Goal: Transaction & Acquisition: Download file/media

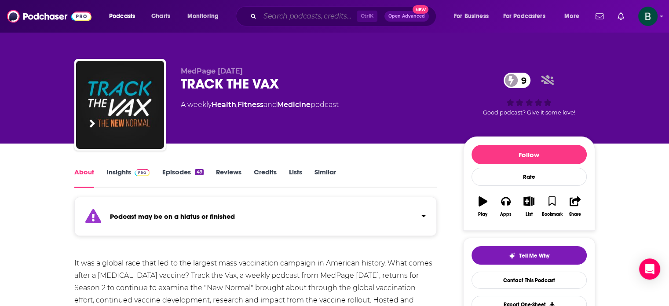
click at [333, 15] on input "Search podcasts, credits, & more..." at bounding box center [308, 16] width 97 height 14
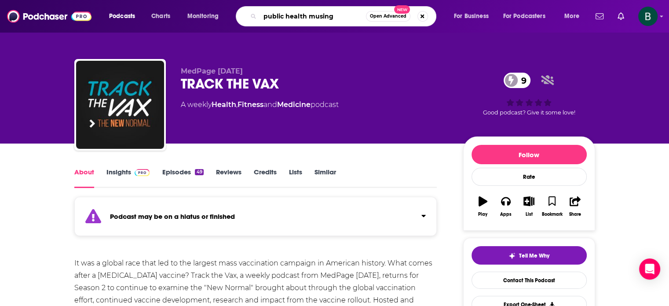
type input "public health musings"
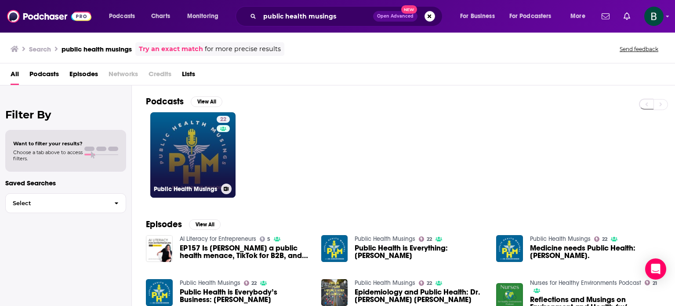
click at [207, 157] on link "22 Public Health Musings" at bounding box center [192, 154] width 85 height 85
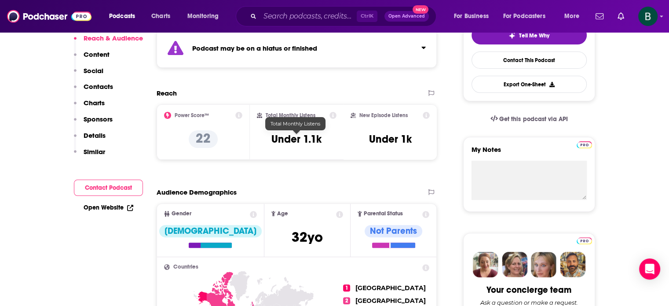
scroll to position [73, 0]
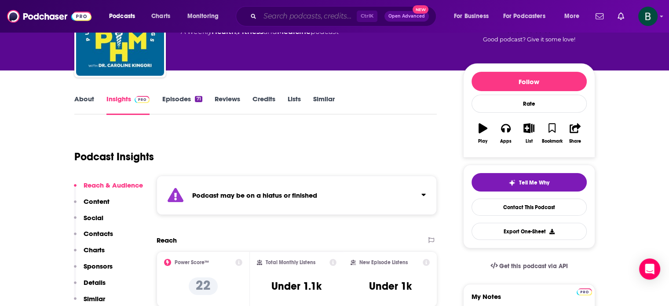
click at [275, 15] on input "Search podcasts, credits, & more..." at bounding box center [308, 16] width 97 height 14
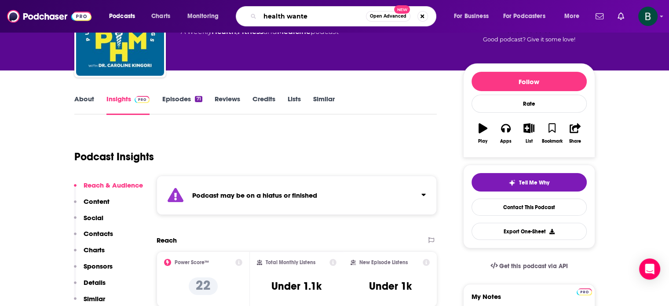
type input "health wanted"
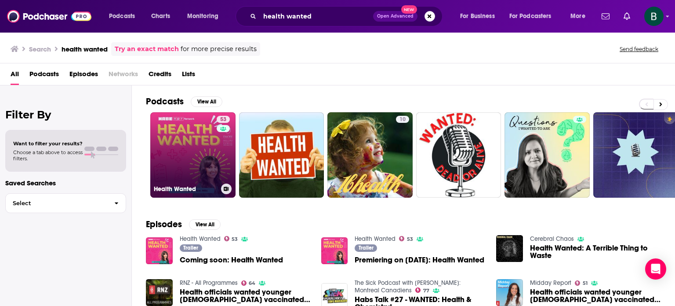
click at [181, 139] on link "53 Health Wanted" at bounding box center [192, 154] width 85 height 85
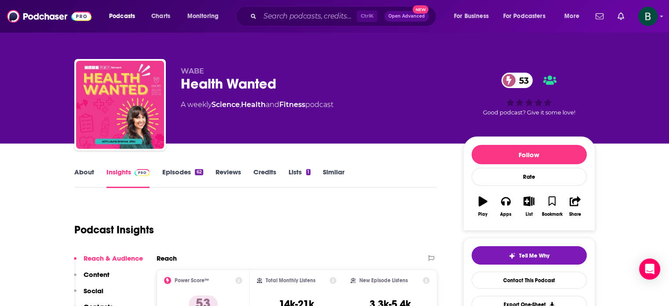
click at [87, 175] on link "About" at bounding box center [84, 177] width 20 height 20
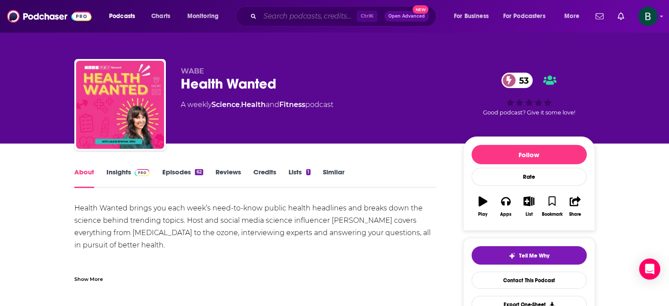
click at [295, 14] on input "Search podcasts, credits, & more..." at bounding box center [308, 16] width 97 height 14
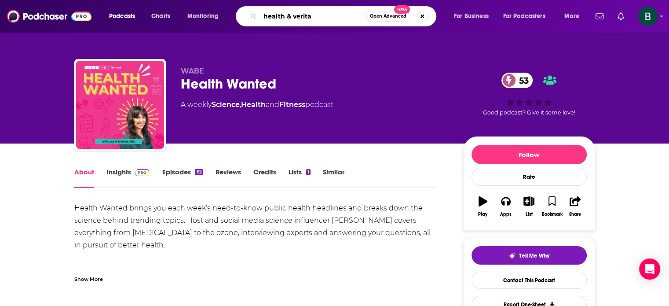
type input "health & veritas"
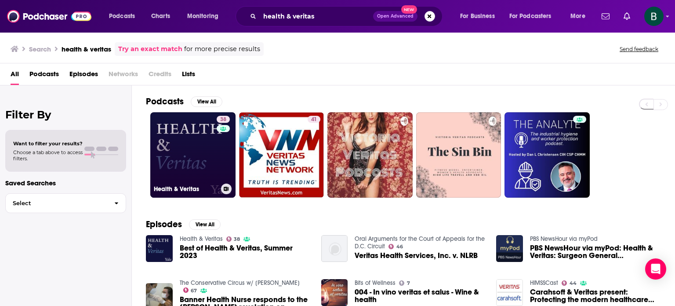
click at [194, 163] on link "38 Health & Veritas" at bounding box center [192, 154] width 85 height 85
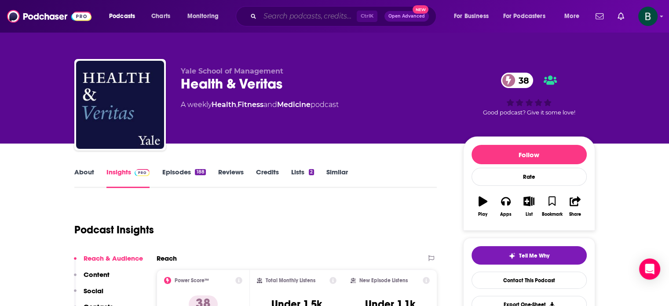
click at [316, 21] on input "Search podcasts, credits, & more..." at bounding box center [308, 16] width 97 height 14
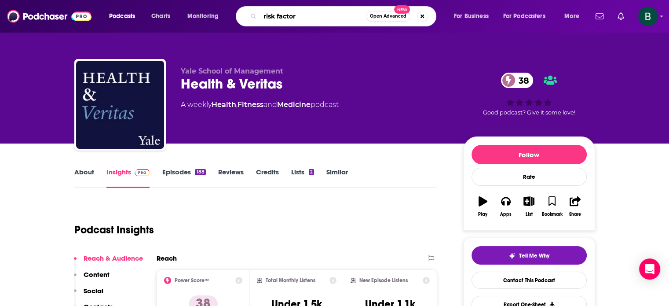
type input "risk factors"
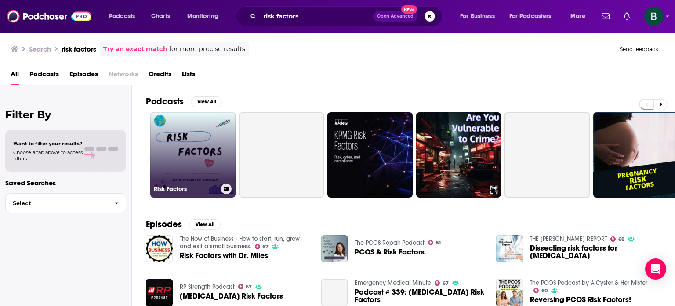
click at [206, 138] on link "Risk Factors" at bounding box center [192, 154] width 85 height 85
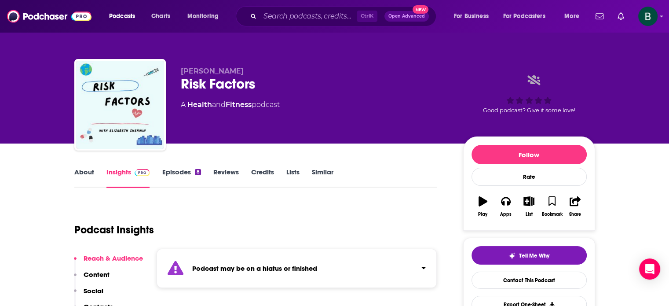
click at [78, 170] on link "About" at bounding box center [84, 177] width 20 height 20
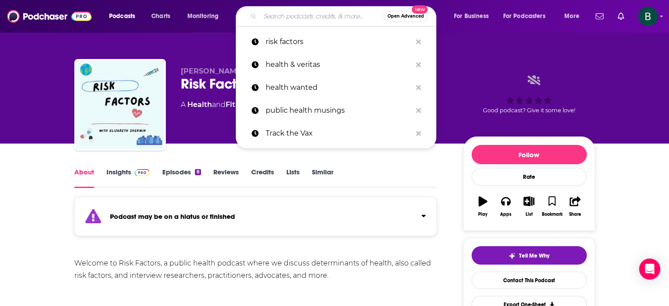
click at [334, 11] on input "Search podcasts, credits, & more..." at bounding box center [322, 16] width 124 height 14
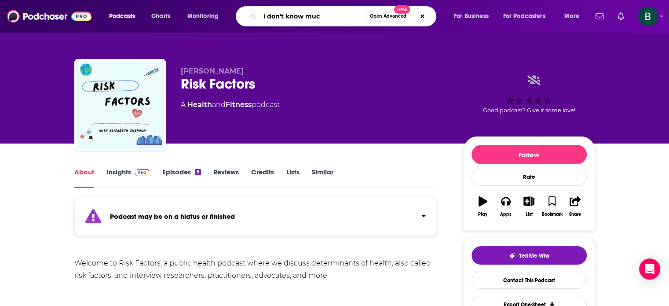
type input "i don't know much"
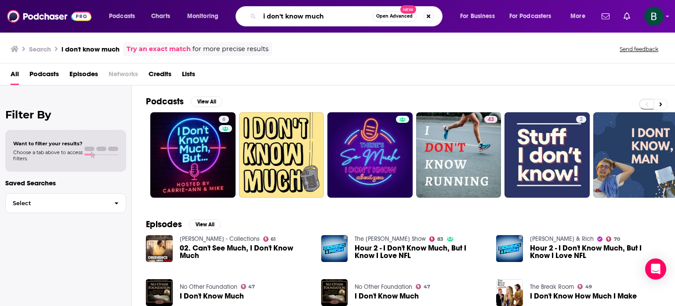
drag, startPoint x: 328, startPoint y: 15, endPoint x: 262, endPoint y: 14, distance: 65.9
click at [262, 14] on input "i don't know much" at bounding box center [316, 16] width 113 height 14
type input "global health"
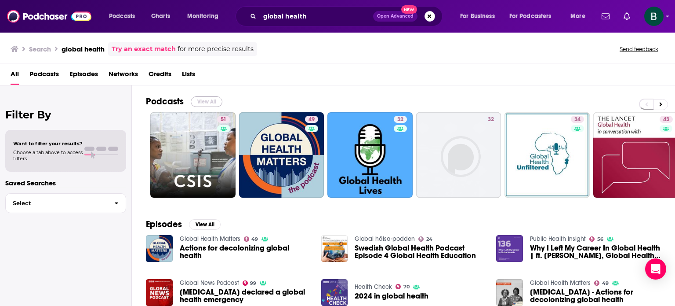
click at [197, 100] on button "View All" at bounding box center [207, 101] width 32 height 11
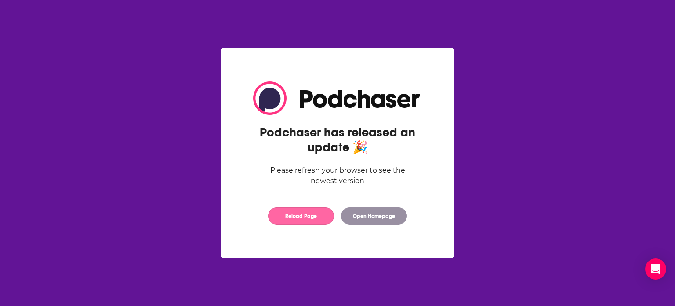
click at [295, 215] on button "Reload Page" at bounding box center [301, 215] width 66 height 17
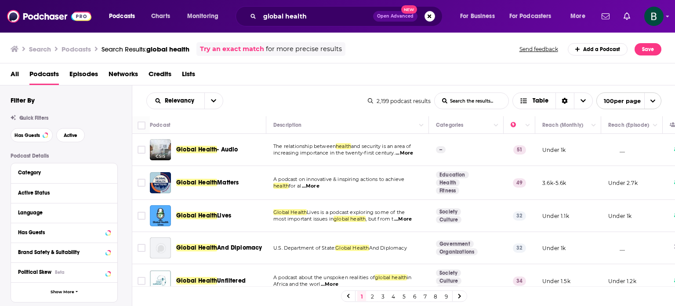
scroll to position [73, 0]
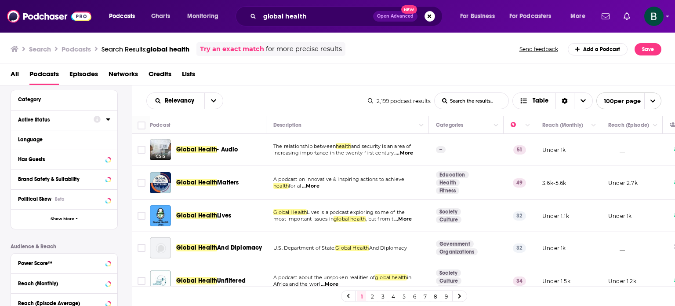
click at [106, 120] on icon at bounding box center [108, 119] width 4 height 7
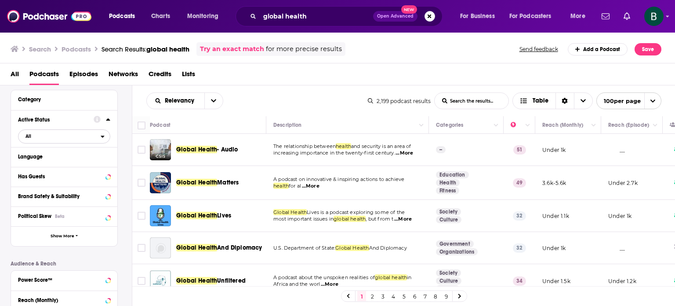
click at [85, 142] on button "All" at bounding box center [64, 136] width 92 height 14
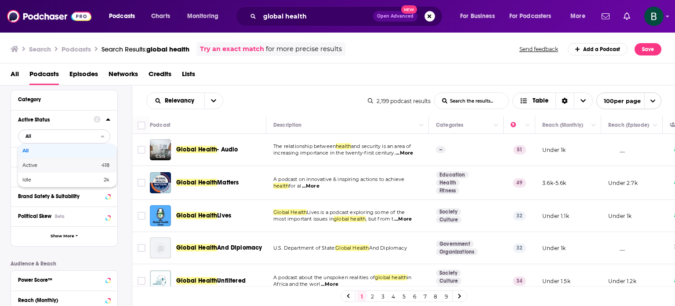
click at [57, 167] on span "Active" at bounding box center [45, 165] width 46 height 5
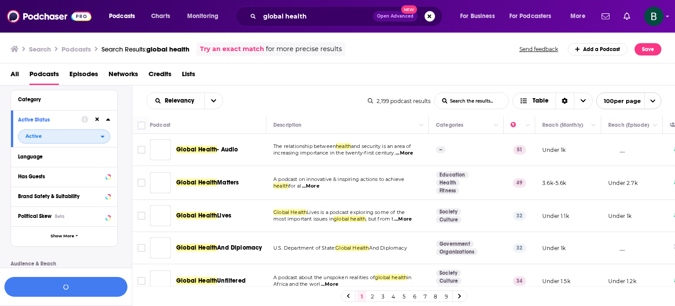
scroll to position [95, 0]
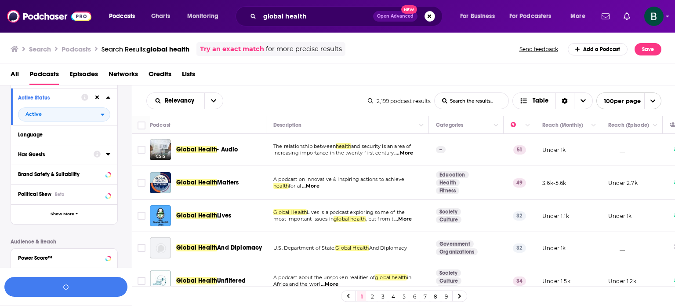
click at [106, 156] on div at bounding box center [102, 154] width 17 height 11
click at [106, 155] on icon at bounding box center [108, 153] width 4 height 7
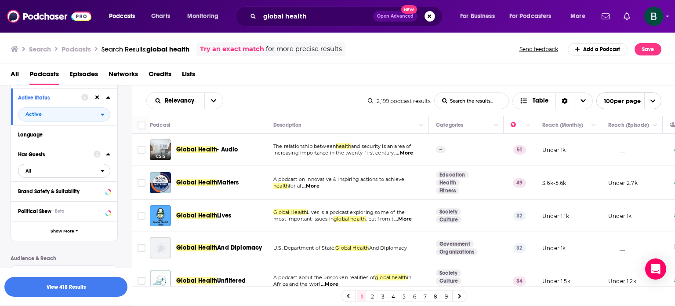
click at [83, 174] on span "All" at bounding box center [59, 170] width 82 height 11
click at [50, 200] on span "Has guests" at bounding box center [48, 199] width 52 height 5
click at [108, 136] on icon at bounding box center [108, 134] width 4 height 7
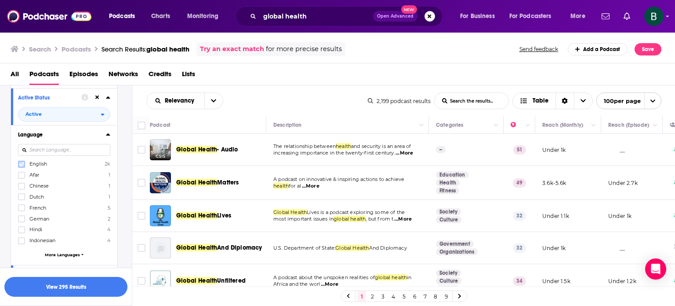
click at [19, 165] on icon at bounding box center [21, 163] width 5 height 5
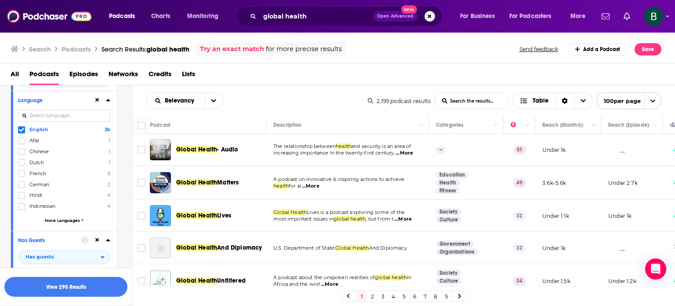
scroll to position [220, 0]
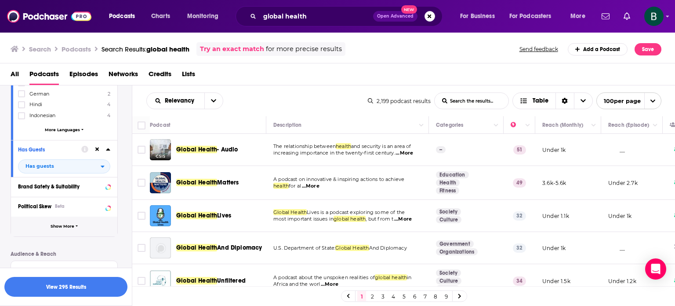
click at [69, 228] on span "Show More" at bounding box center [63, 226] width 24 height 5
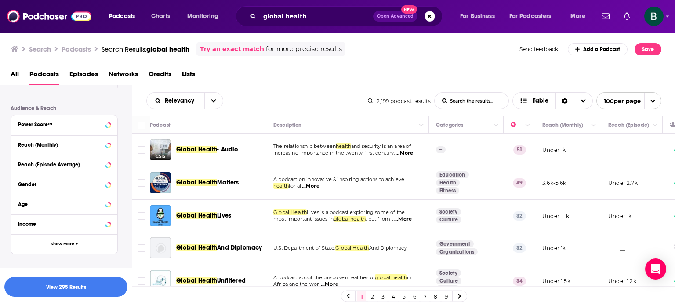
scroll to position [559, 0]
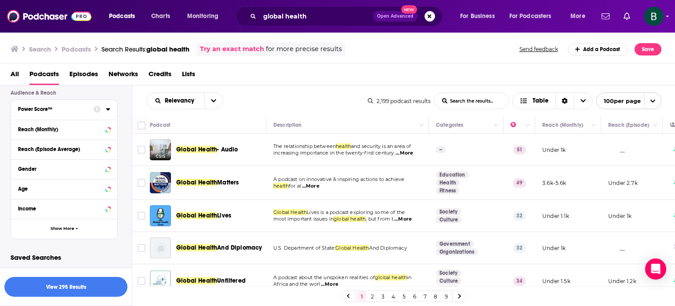
click at [109, 110] on icon at bounding box center [108, 109] width 4 height 7
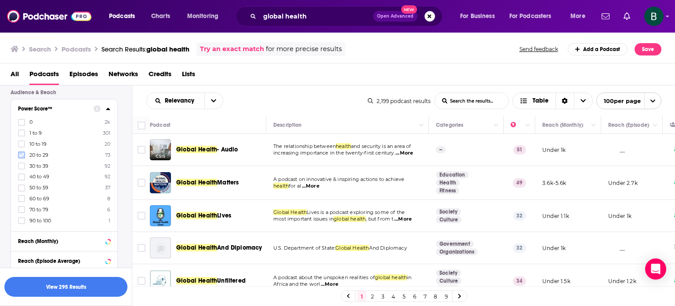
click at [23, 156] on icon at bounding box center [21, 154] width 5 height 5
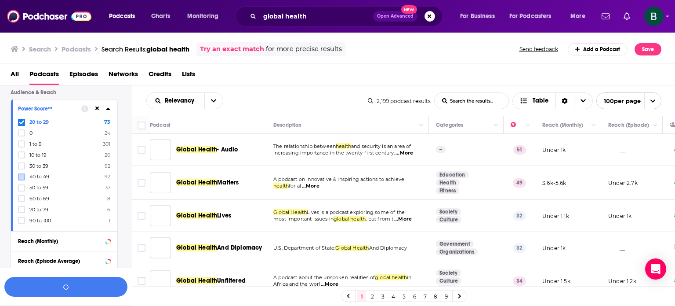
click at [22, 165] on icon at bounding box center [21, 166] width 5 height 4
click at [22, 177] on icon at bounding box center [21, 177] width 5 height 4
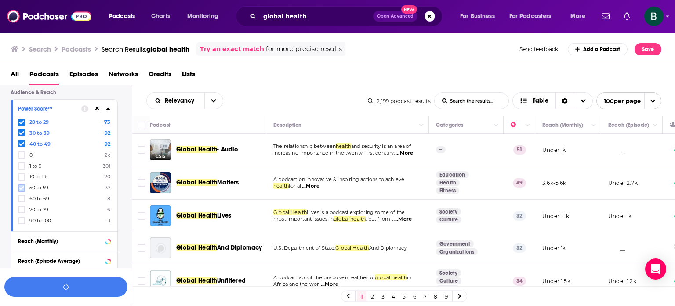
click at [22, 189] on icon at bounding box center [21, 187] width 5 height 5
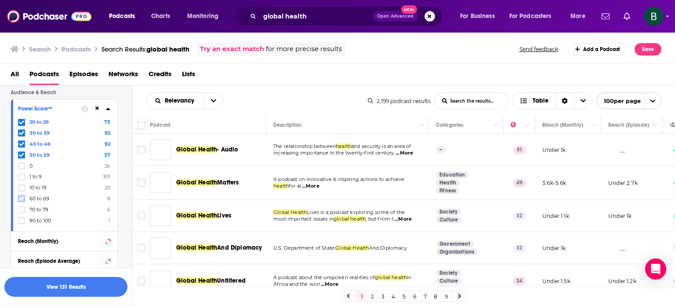
click at [22, 199] on icon at bounding box center [21, 199] width 5 height 4
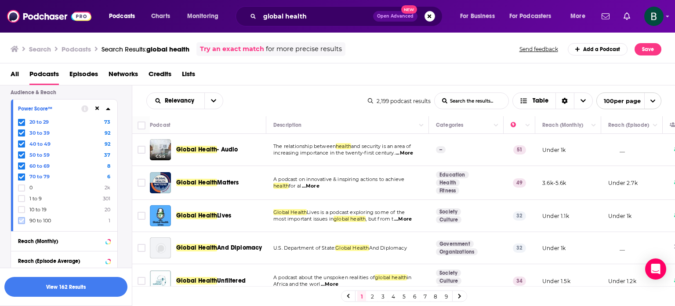
click at [22, 221] on icon at bounding box center [21, 220] width 5 height 4
drag, startPoint x: 142, startPoint y: 151, endPoint x: 283, endPoint y: 5, distance: 203.0
click at [142, 151] on input "Toggle select row" at bounding box center [142, 150] width 8 height 8
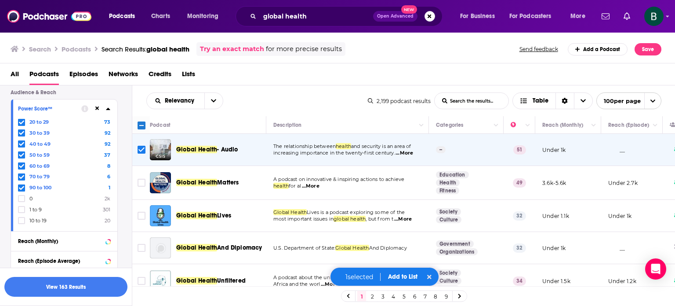
click at [408, 216] on span "...More" at bounding box center [403, 218] width 18 height 7
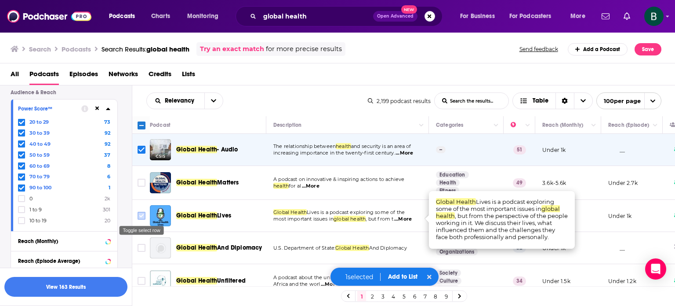
click at [142, 215] on input "Toggle select row" at bounding box center [142, 215] width 8 height 8
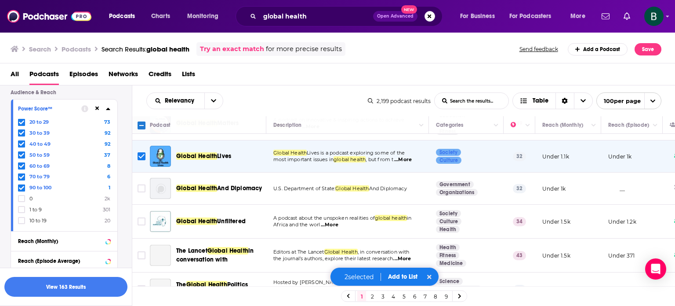
scroll to position [73, 0]
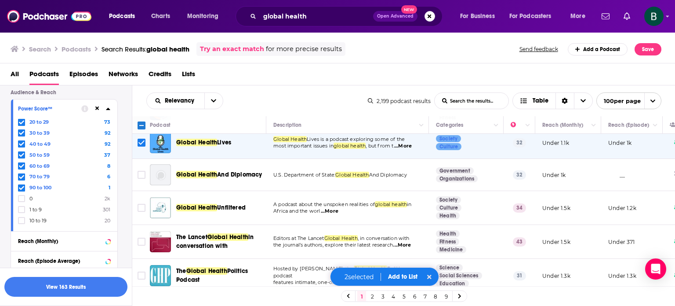
click at [333, 209] on span "...More" at bounding box center [330, 210] width 18 height 7
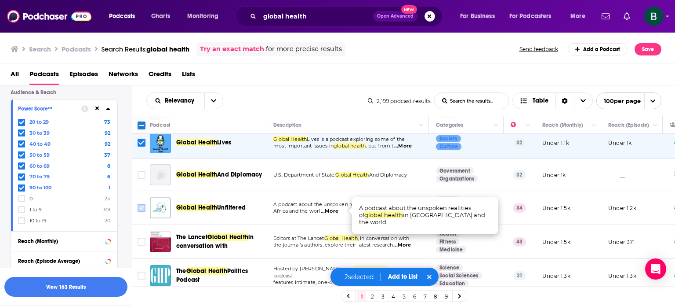
click at [144, 206] on input "Toggle select row" at bounding box center [142, 208] width 8 height 8
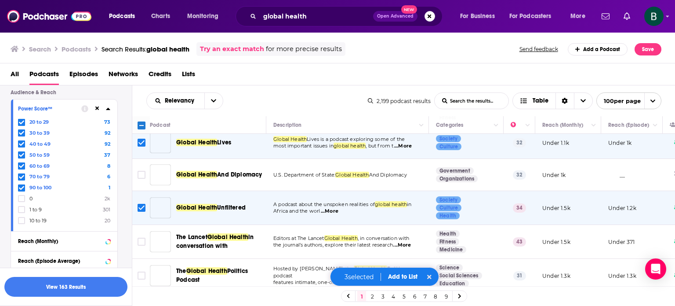
scroll to position [146, 0]
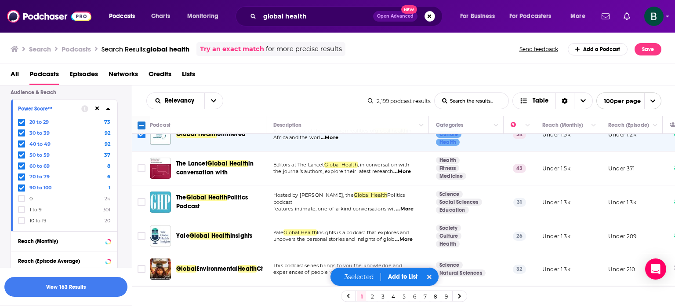
click at [135, 165] on td at bounding box center [141, 168] width 18 height 34
click at [141, 167] on input "Toggle select row" at bounding box center [142, 168] width 8 height 8
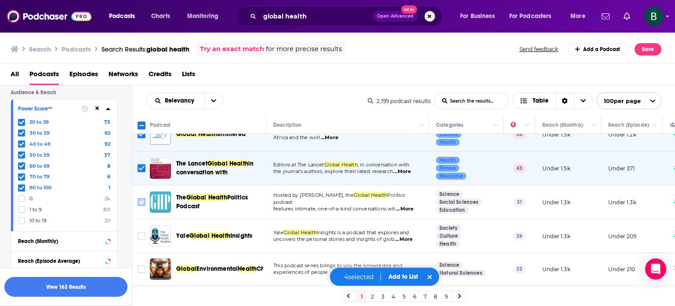
click at [141, 203] on input "Toggle select row" at bounding box center [142, 202] width 8 height 8
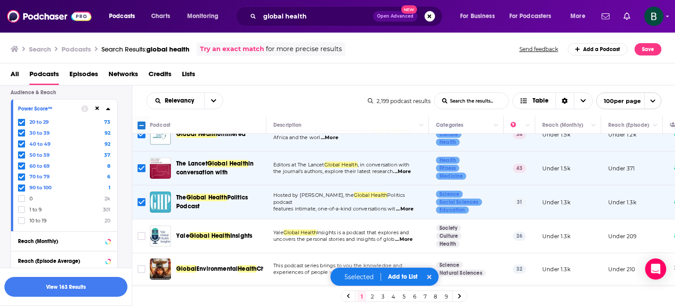
scroll to position [220, 0]
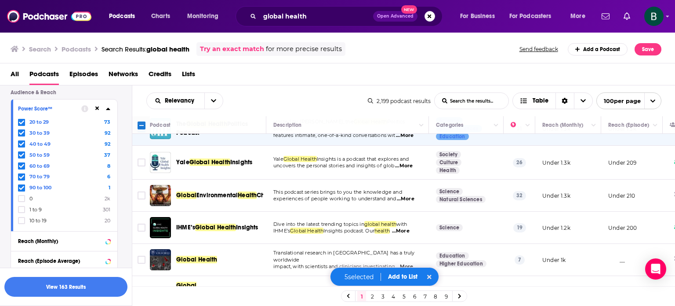
click at [410, 229] on span "...More" at bounding box center [401, 230] width 18 height 7
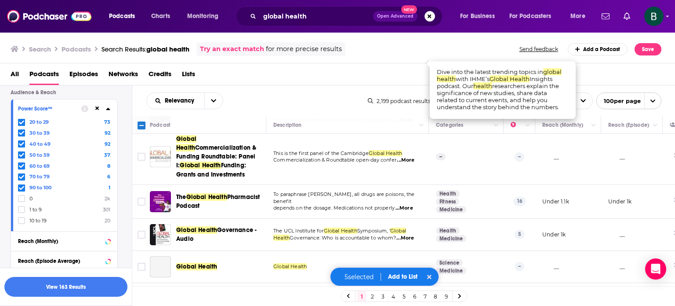
scroll to position [440, 0]
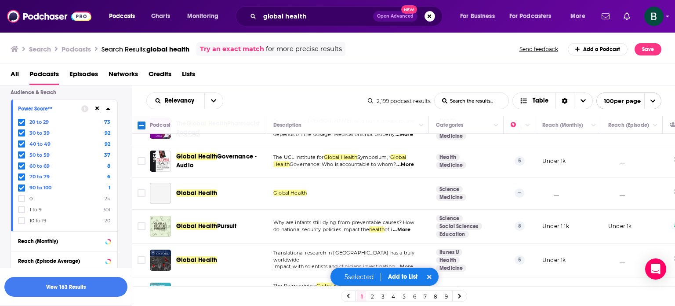
click at [411, 229] on span "...More" at bounding box center [402, 229] width 18 height 7
click at [144, 223] on input "Toggle select row" at bounding box center [142, 226] width 8 height 8
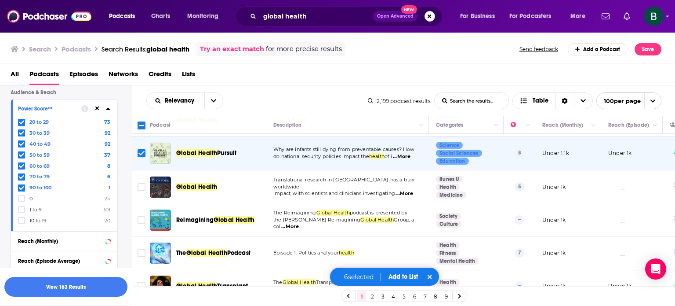
scroll to position [586, 0]
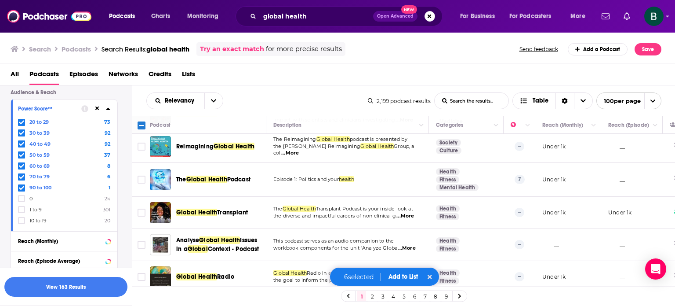
click at [299, 149] on span "...More" at bounding box center [290, 152] width 18 height 7
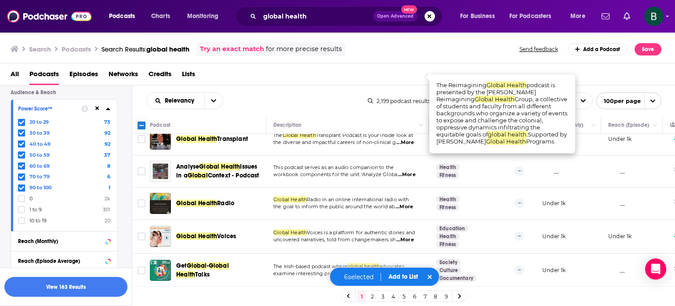
scroll to position [732, 0]
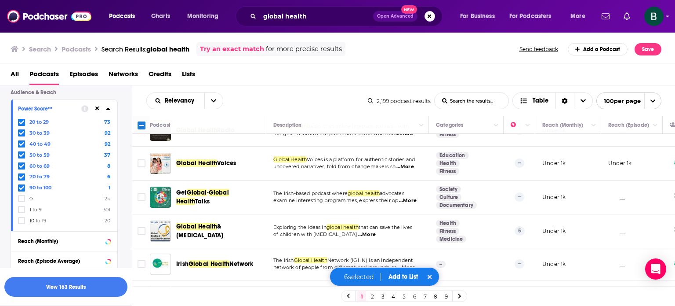
click at [408, 164] on span "...More" at bounding box center [406, 166] width 18 height 7
click at [345, 104] on div "Relevancy List Search Input Search the results... Table" at bounding box center [257, 100] width 222 height 17
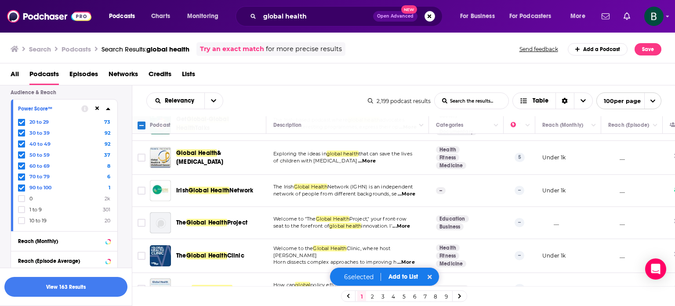
scroll to position [879, 0]
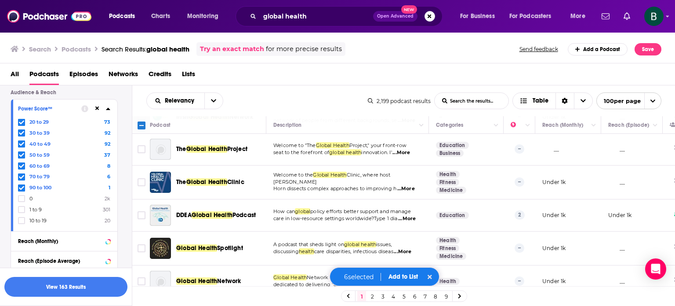
click at [408, 185] on span "...More" at bounding box center [406, 188] width 18 height 7
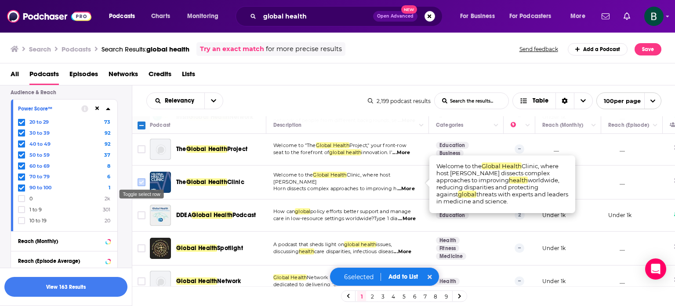
click at [140, 178] on input "Toggle select row" at bounding box center [142, 182] width 8 height 8
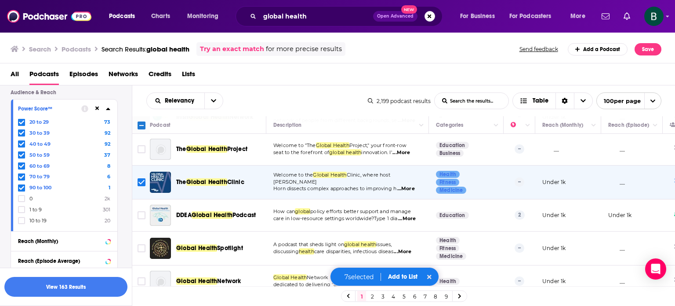
click at [409, 217] on span "...More" at bounding box center [407, 218] width 18 height 7
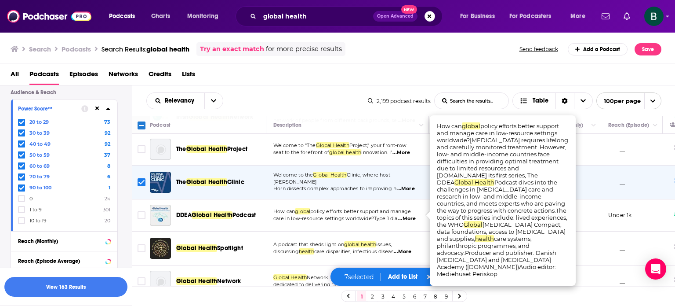
click at [334, 102] on div "Relevancy List Search Input Search the results... Table" at bounding box center [257, 100] width 222 height 17
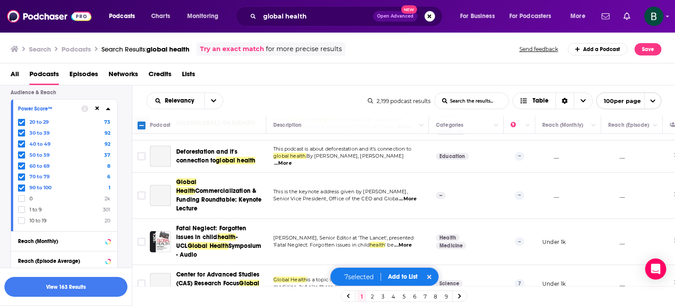
scroll to position [3254, 0]
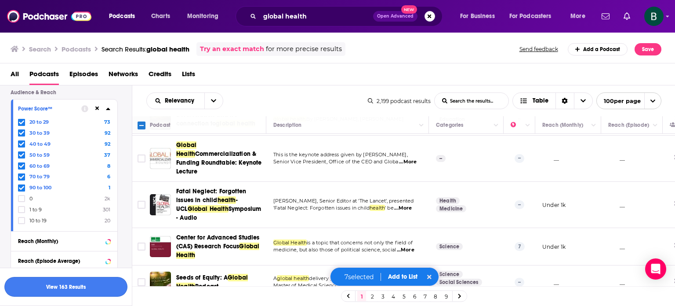
click at [66, 284] on button "View 163 Results" at bounding box center [65, 287] width 123 height 20
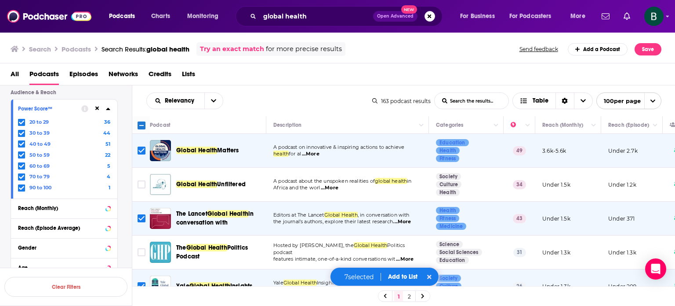
click at [328, 96] on div "Relevancy List Search Input Search the results... Table" at bounding box center [259, 100] width 226 height 17
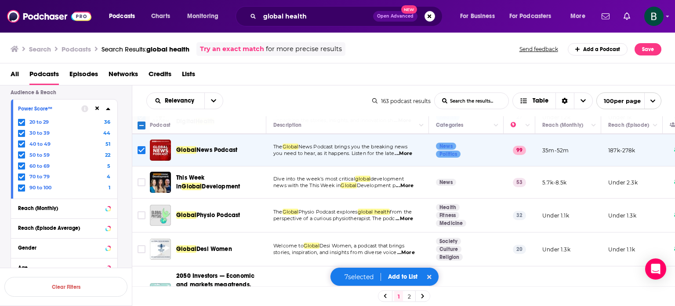
scroll to position [220, 0]
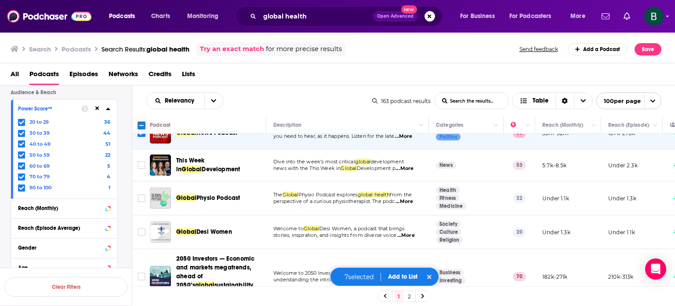
click at [414, 170] on span "...More" at bounding box center [405, 168] width 18 height 7
click at [141, 163] on input "Toggle select row" at bounding box center [142, 165] width 8 height 8
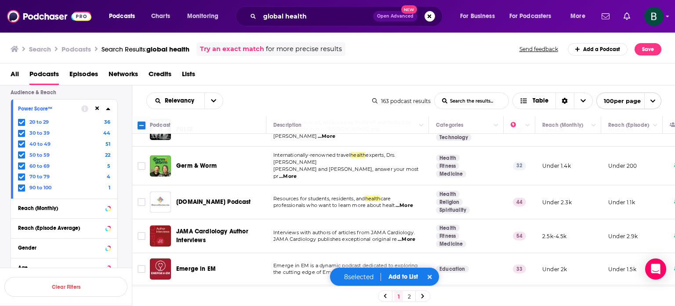
scroll to position [1685, 0]
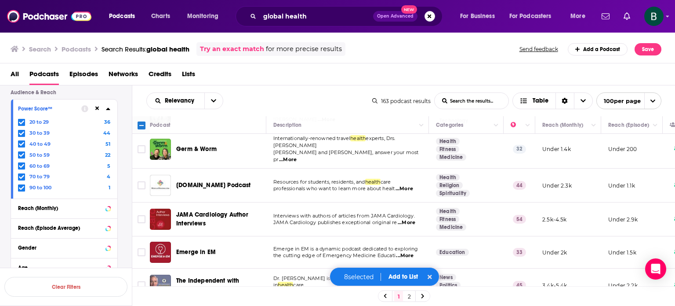
click at [411, 288] on span "...More" at bounding box center [406, 291] width 18 height 7
click at [315, 98] on div "Relevancy List Search Input Search the results... Table" at bounding box center [259, 100] width 226 height 17
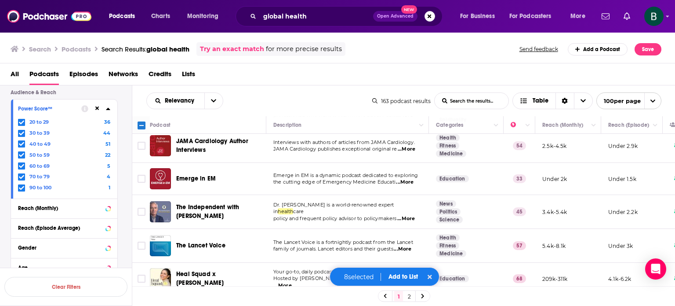
scroll to position [1831, 0]
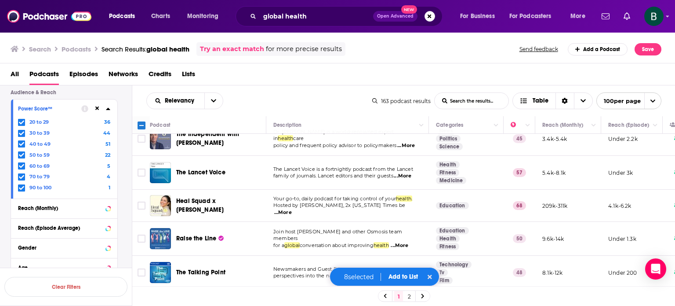
click at [409, 272] on span "...More" at bounding box center [401, 275] width 18 height 7
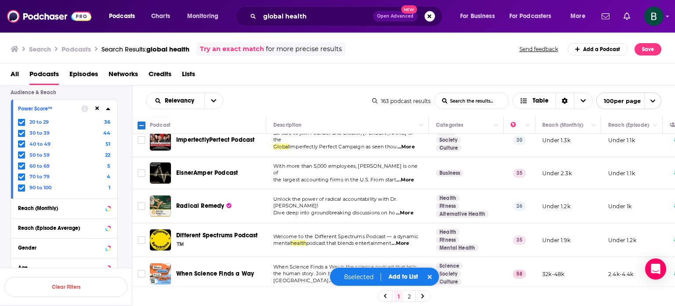
scroll to position [2198, 0]
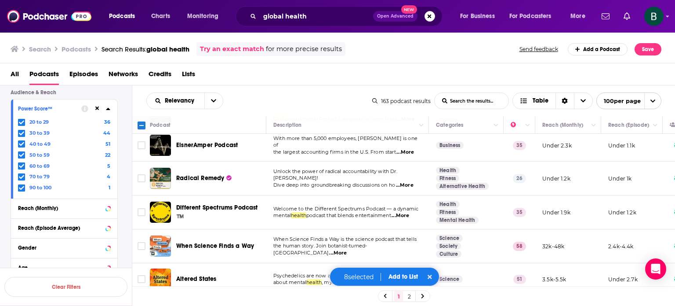
click at [347, 249] on span "...More" at bounding box center [338, 252] width 18 height 7
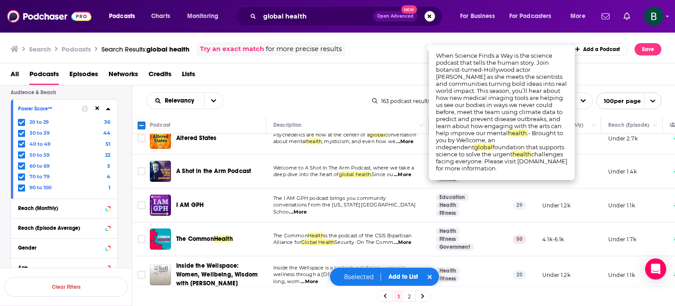
scroll to position [2344, 0]
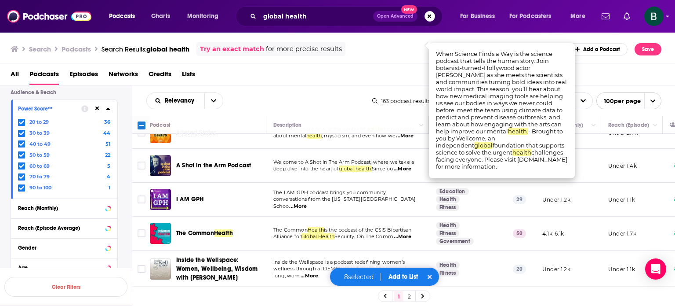
click at [406, 233] on span "...More" at bounding box center [403, 236] width 18 height 7
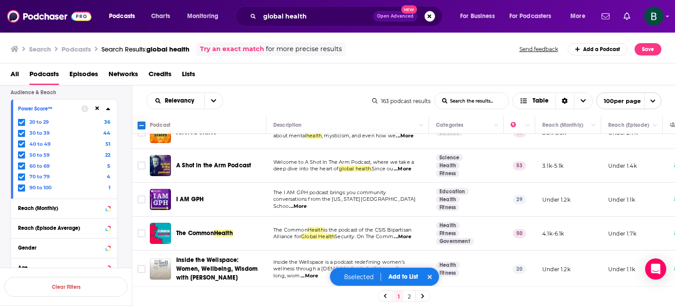
click at [312, 98] on div "Relevancy List Search Input Search the results... Table" at bounding box center [259, 100] width 226 height 17
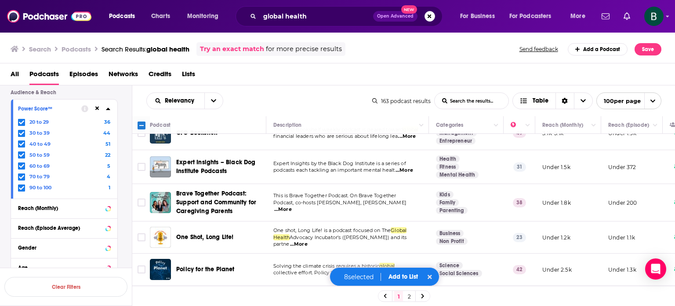
scroll to position [2638, 0]
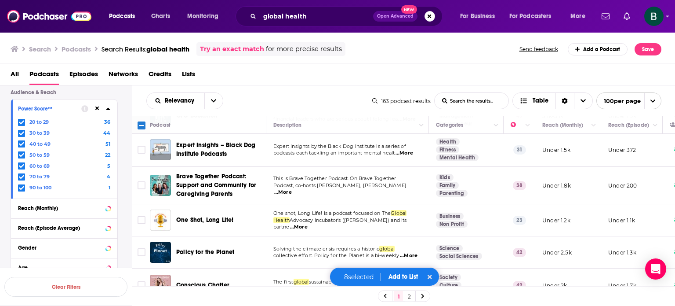
click at [308, 223] on span "...More" at bounding box center [299, 226] width 18 height 7
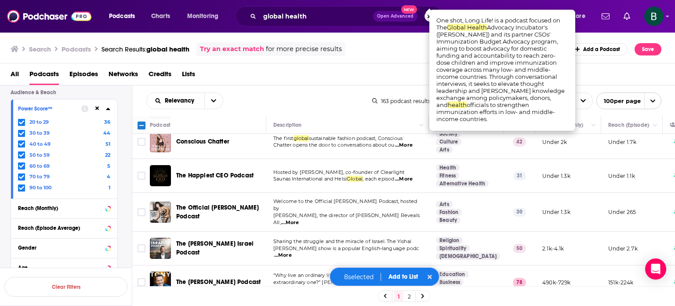
scroll to position [2784, 0]
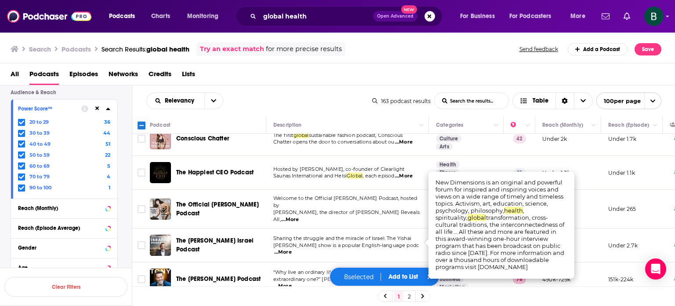
click at [137, 305] on icon "Toggle select row" at bounding box center [141, 311] width 11 height 11
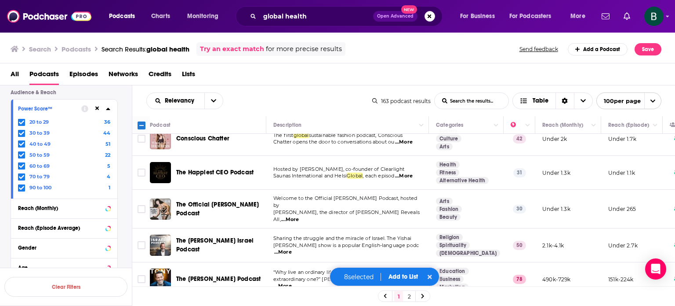
click at [141, 305] on input "Toggle select row" at bounding box center [142, 312] width 8 height 8
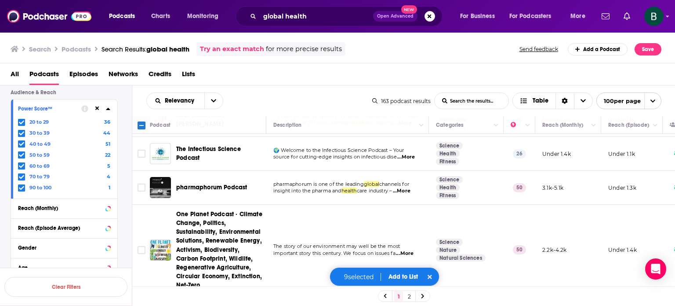
scroll to position [3419, 0]
click at [404, 280] on button "Add to List" at bounding box center [404, 276] width 44 height 7
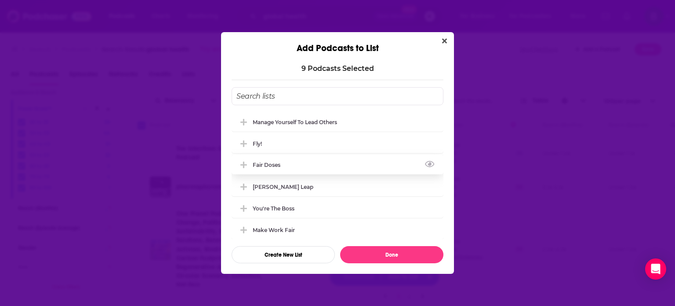
click at [269, 163] on div "Fair Doses" at bounding box center [269, 164] width 33 height 7
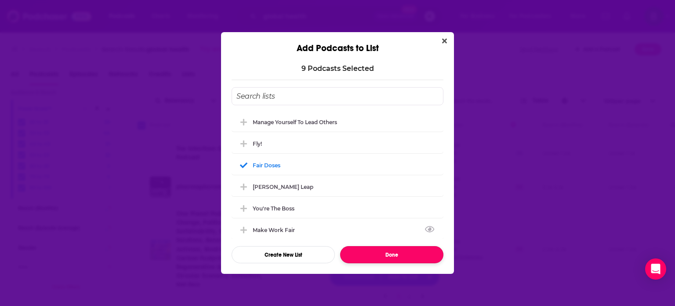
click at [364, 248] on button "Done" at bounding box center [391, 254] width 103 height 17
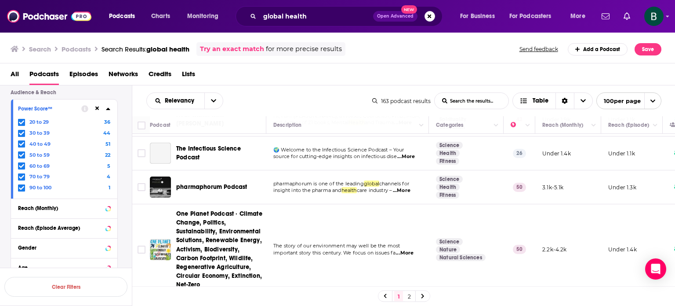
click at [665, 16] on div "Podcasts Charts Monitoring global health Open Advanced New For Business For Pod…" at bounding box center [337, 16] width 675 height 33
click at [669, 15] on icon "Show profile menu" at bounding box center [668, 16] width 4 height 5
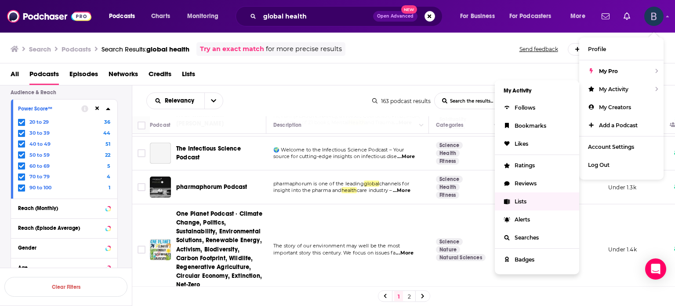
click at [537, 200] on link "Lists" at bounding box center [537, 201] width 84 height 18
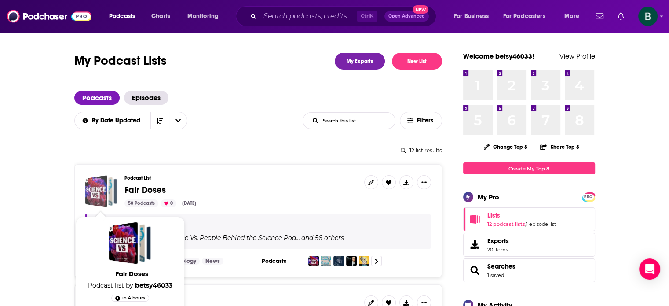
click at [106, 186] on div "Fair Doses" at bounding box center [96, 191] width 22 height 32
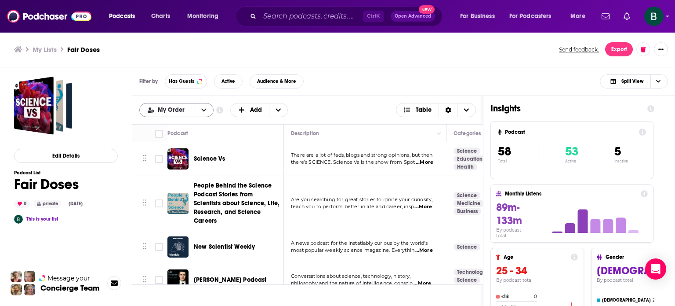
click at [203, 110] on icon "open menu" at bounding box center [203, 109] width 5 height 3
click at [203, 110] on icon "close menu" at bounding box center [203, 110] width 5 height 6
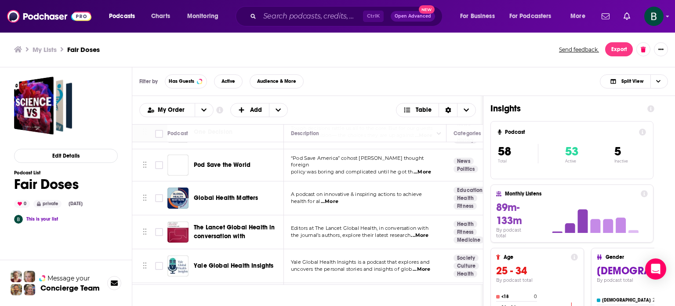
scroll to position [1827, 0]
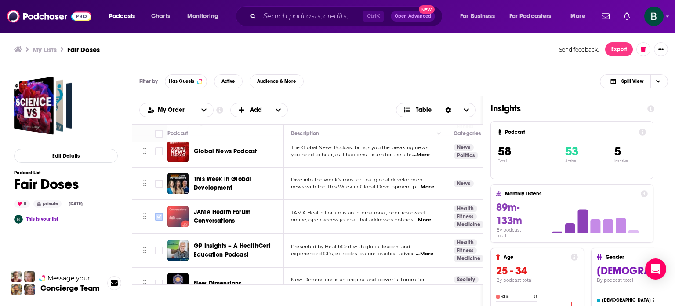
drag, startPoint x: 161, startPoint y: 230, endPoint x: 161, endPoint y: 196, distance: 33.9
click at [161, 246] on input "Toggle select row" at bounding box center [159, 250] width 8 height 8
checkbox input "true"
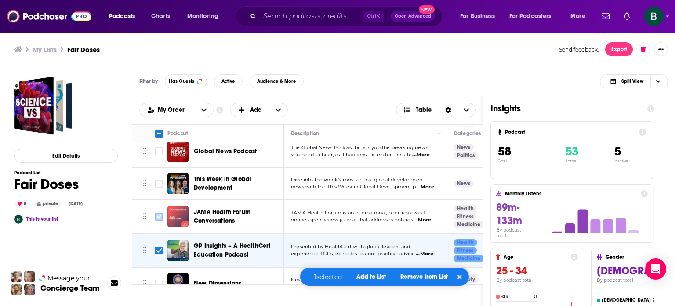
click at [161, 212] on input "Toggle select row" at bounding box center [159, 216] width 8 height 8
checkbox input "true"
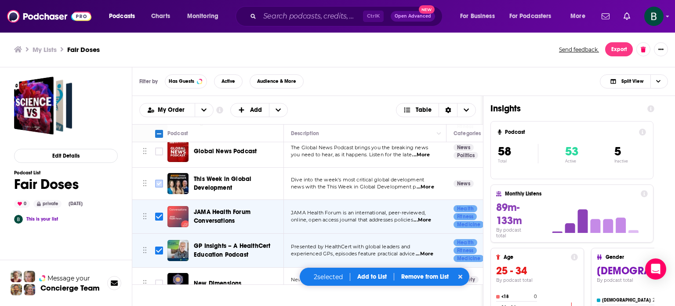
click at [158, 179] on input "Toggle select row" at bounding box center [159, 183] width 8 height 8
checkbox input "true"
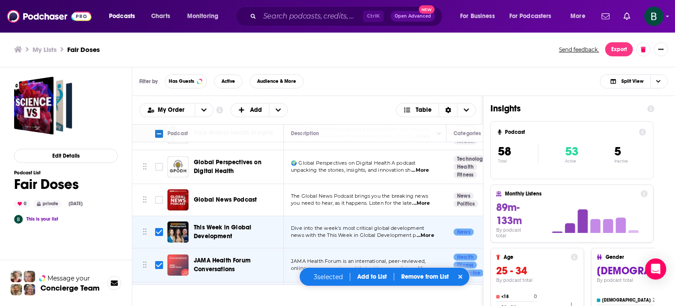
scroll to position [1754, 0]
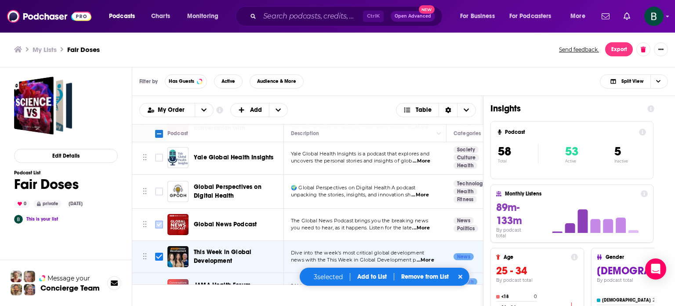
click at [160, 220] on input "Toggle select row" at bounding box center [159, 224] width 8 height 8
checkbox input "true"
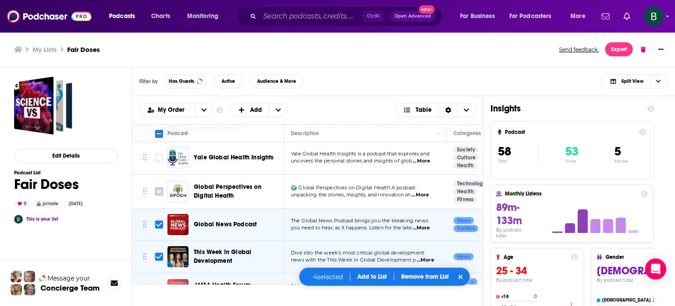
click at [160, 187] on input "Toggle select row" at bounding box center [159, 191] width 8 height 8
checkbox input "true"
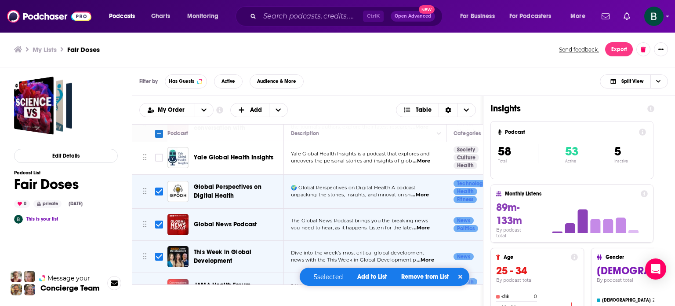
scroll to position [1681, 0]
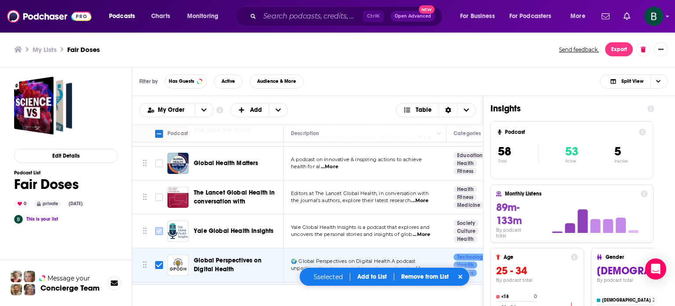
click at [157, 227] on input "Toggle select row" at bounding box center [159, 231] width 8 height 8
checkbox input "true"
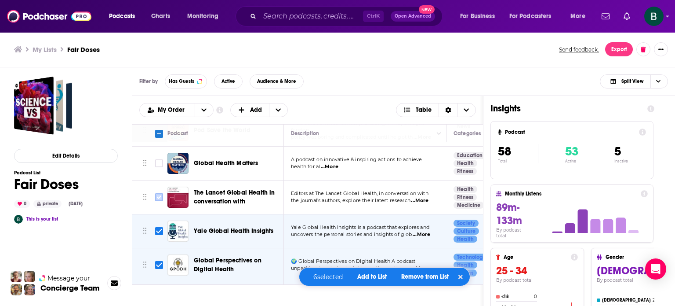
click at [156, 193] on input "Toggle select row" at bounding box center [159, 197] width 8 height 8
checkbox input "true"
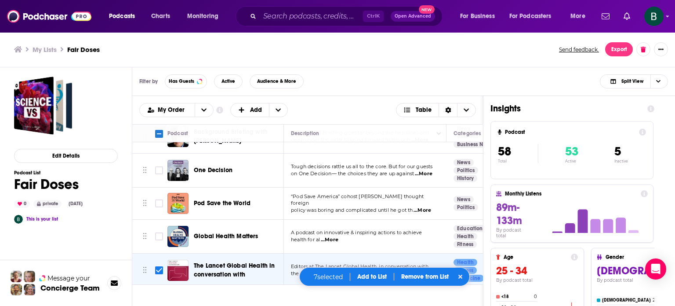
scroll to position [1607, 0]
click at [156, 233] on input "Toggle select row" at bounding box center [159, 237] width 8 height 8
checkbox input "true"
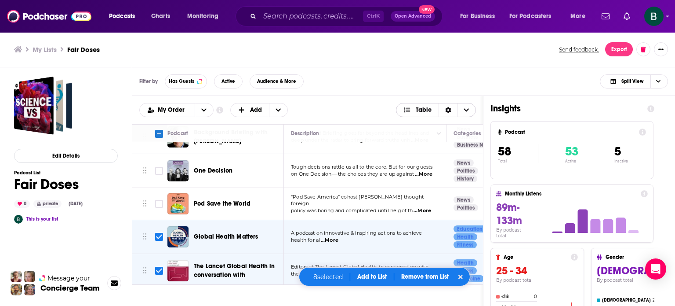
click at [465, 112] on icon "Choose View" at bounding box center [466, 110] width 5 height 6
click at [429, 89] on div "Filter by Has Guests Active Audience & More Split View" at bounding box center [403, 81] width 543 height 29
click at [276, 109] on icon "+ Add" at bounding box center [278, 109] width 5 height 3
click at [276, 109] on icon "+ Add" at bounding box center [278, 110] width 5 height 6
click at [158, 134] on input "Toggle select all" at bounding box center [159, 134] width 8 height 8
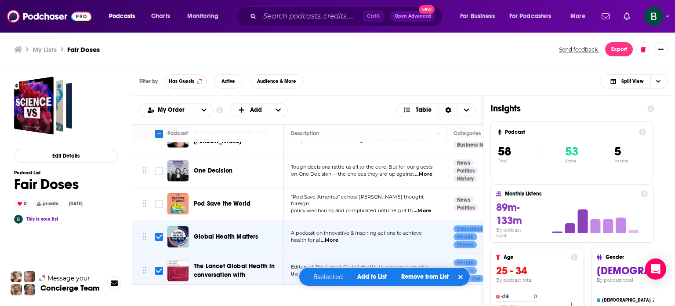
checkbox input "true"
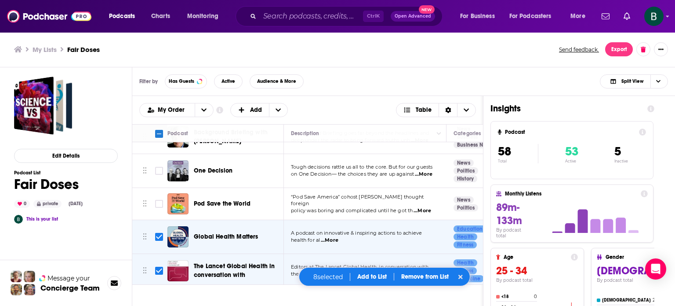
checkbox input "true"
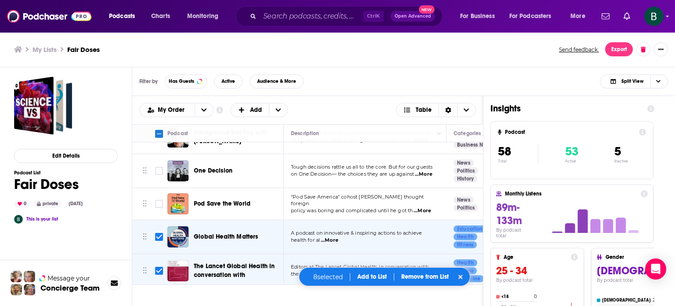
checkbox input "true"
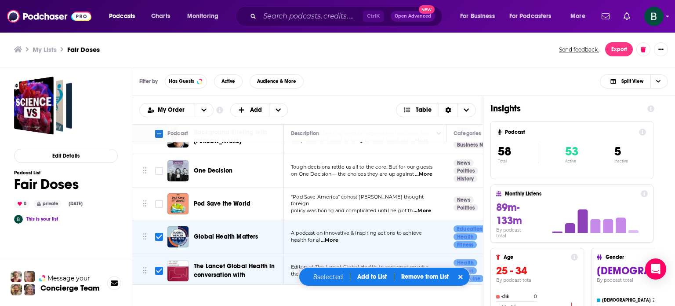
checkbox input "true"
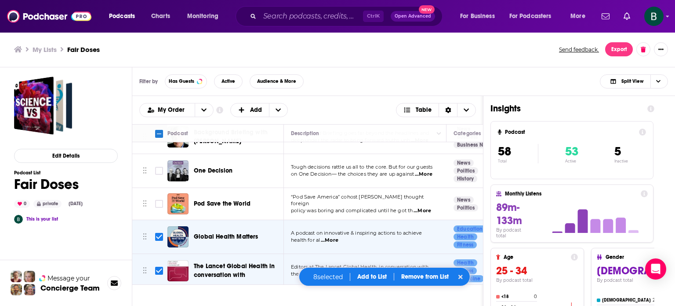
checkbox input "true"
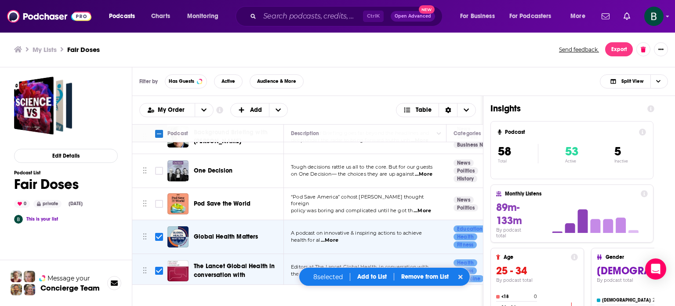
checkbox input "true"
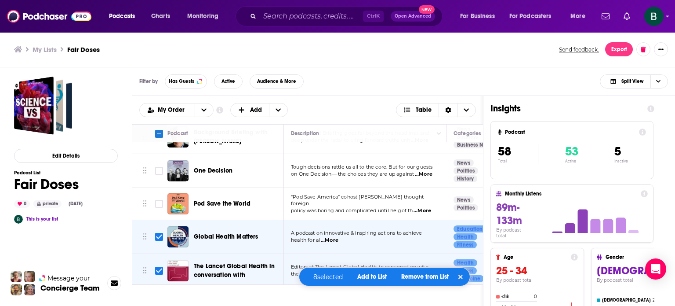
checkbox input "true"
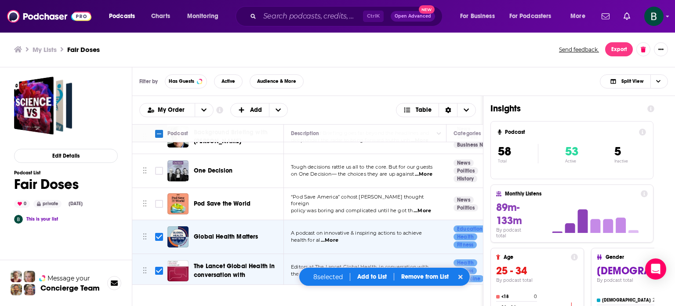
checkbox input "true"
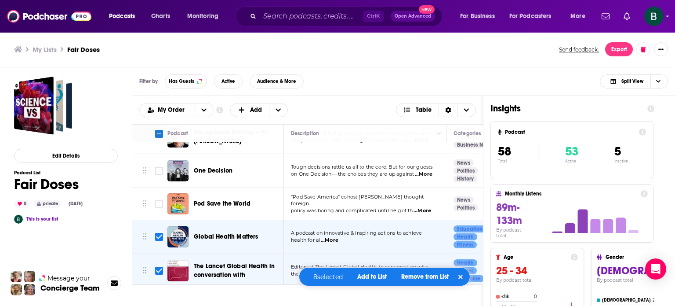
checkbox input "true"
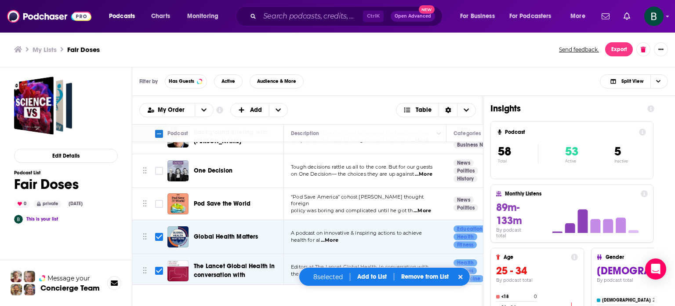
checkbox input "true"
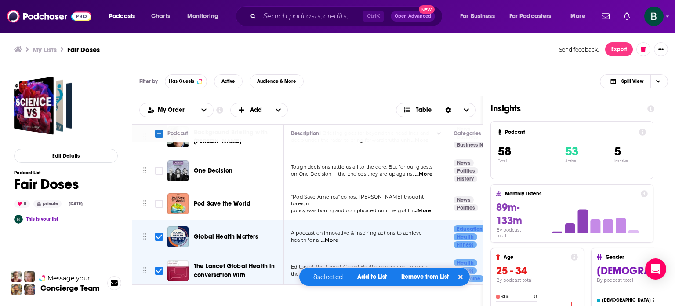
checkbox input "true"
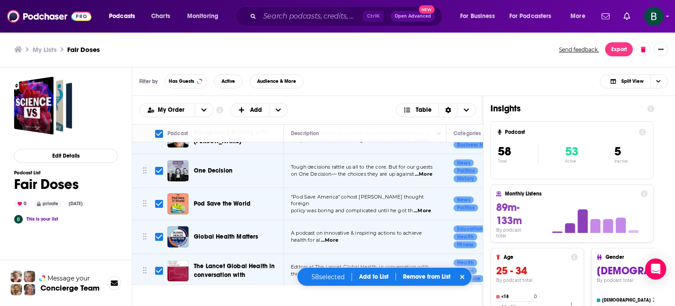
click at [375, 82] on div "Filter by Has Guests Active Audience & More Split View" at bounding box center [403, 81] width 543 height 29
click at [161, 136] on input "Toggle select all" at bounding box center [159, 134] width 8 height 8
checkbox input "false"
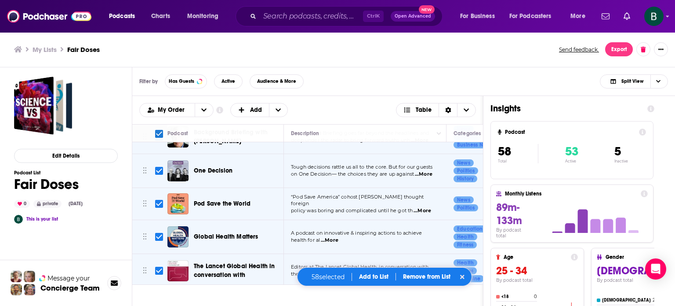
checkbox input "false"
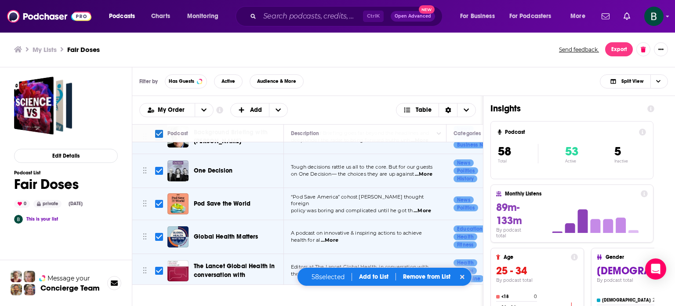
checkbox input "false"
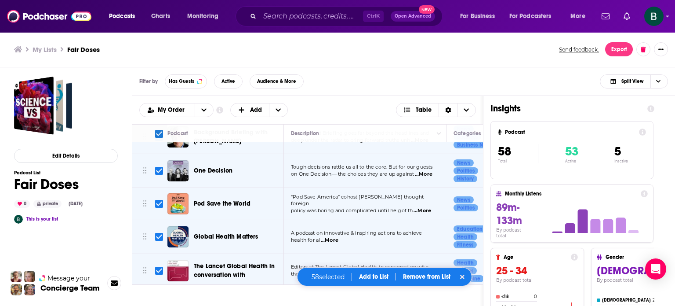
checkbox input "false"
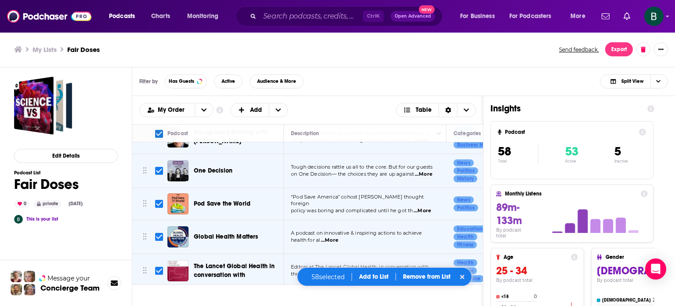
checkbox input "false"
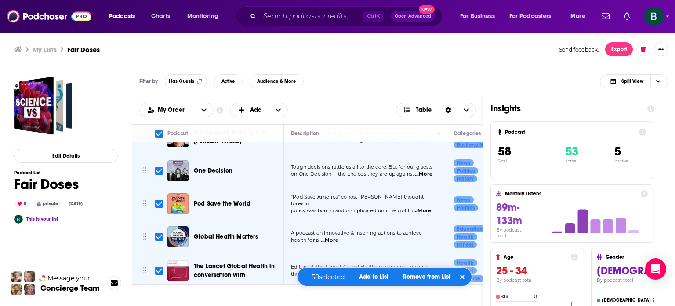
checkbox input "false"
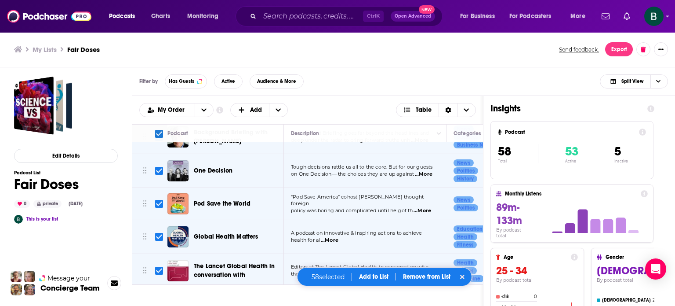
checkbox input "false"
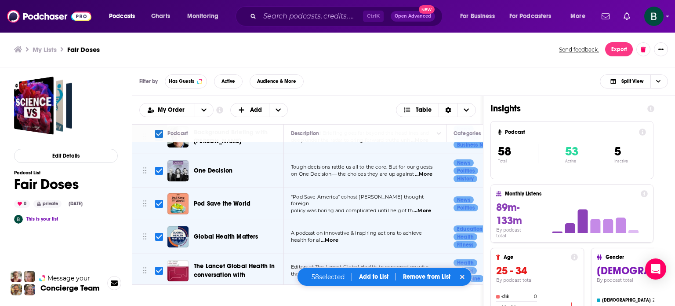
checkbox input "false"
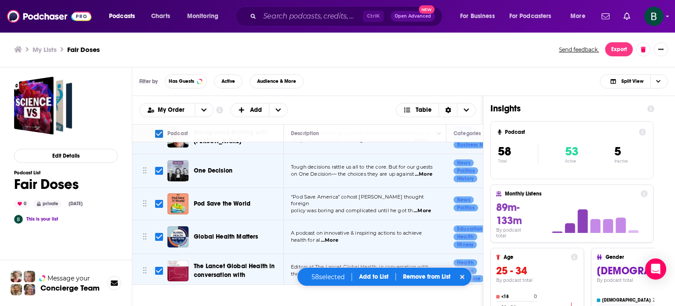
checkbox input "false"
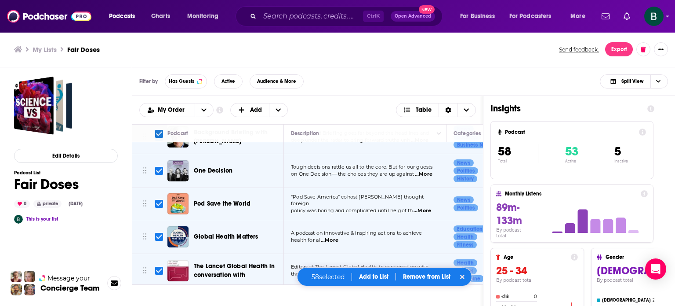
checkbox input "false"
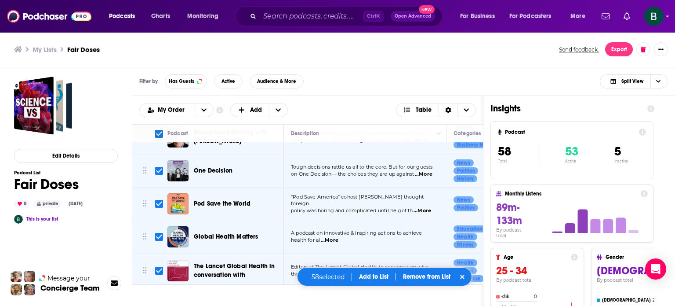
checkbox input "false"
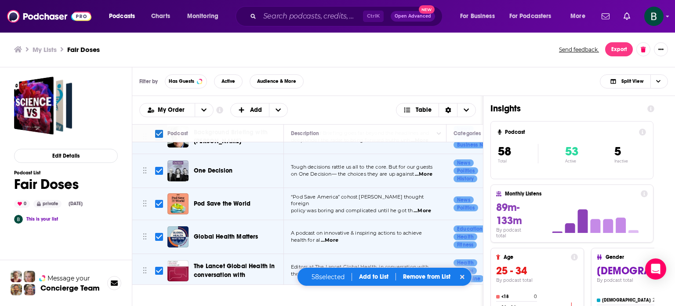
checkbox input "false"
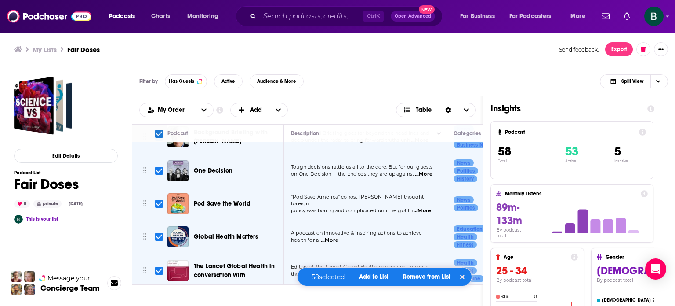
checkbox input "false"
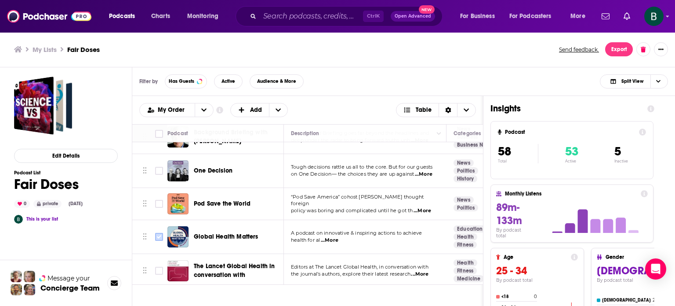
click at [157, 233] on input "Toggle select row" at bounding box center [159, 237] width 8 height 8
checkbox input "true"
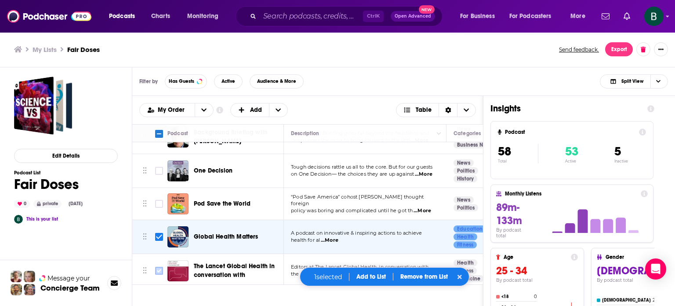
click at [158, 266] on input "Toggle select row" at bounding box center [159, 270] width 8 height 8
checkbox input "true"
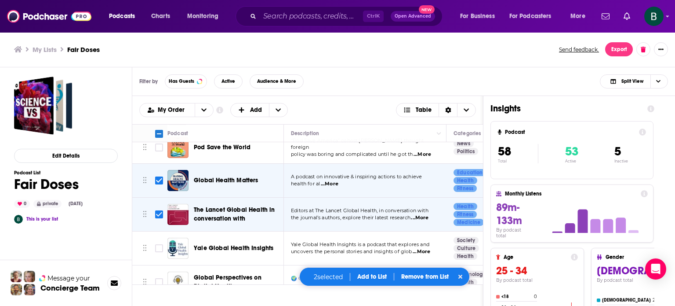
scroll to position [1681, 0]
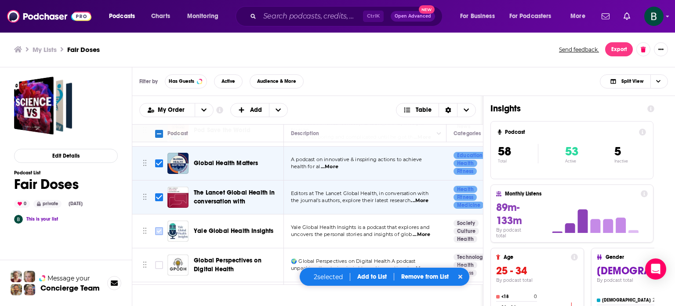
click at [157, 227] on input "Toggle select row" at bounding box center [159, 231] width 8 height 8
checkbox input "true"
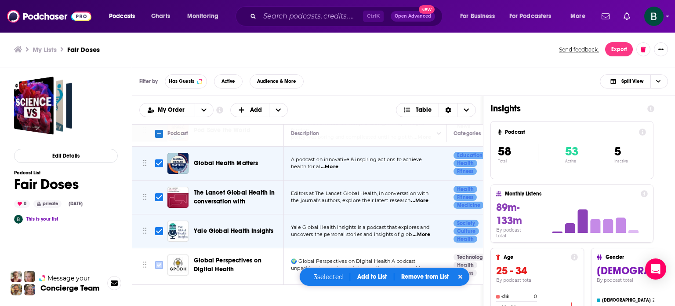
click at [157, 261] on input "Toggle select row" at bounding box center [159, 265] width 8 height 8
checkbox input "true"
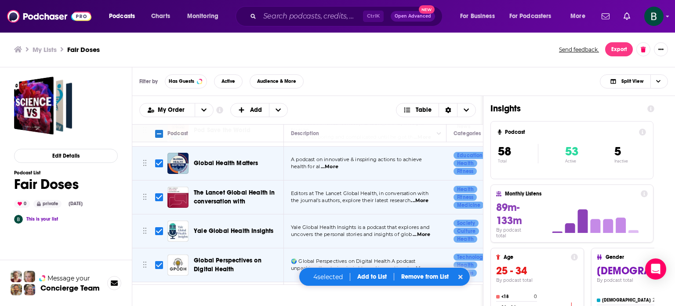
scroll to position [1754, 0]
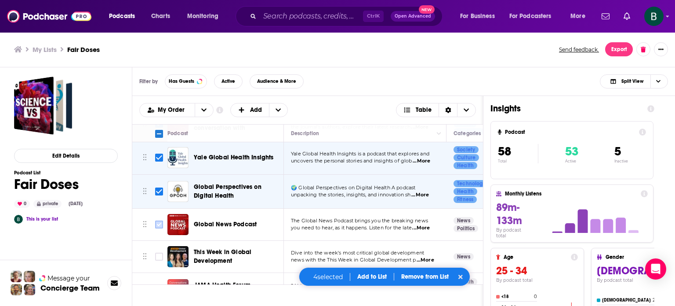
click at [157, 220] on input "Toggle select row" at bounding box center [159, 224] width 8 height 8
checkbox input "true"
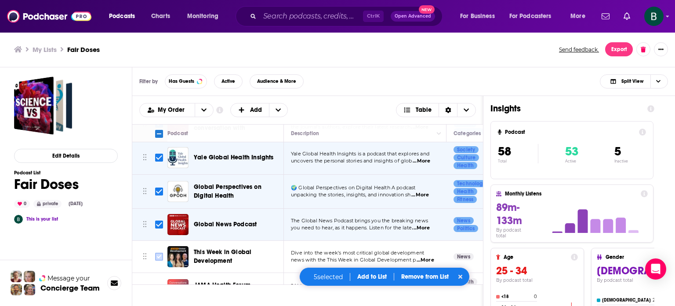
click at [157, 252] on input "Toggle select row" at bounding box center [159, 256] width 8 height 8
checkbox input "true"
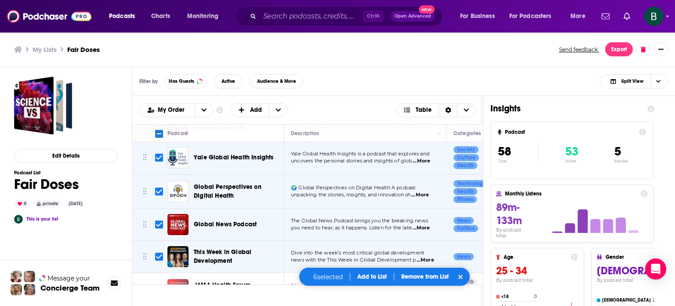
click at [161, 285] on input "Toggle select row" at bounding box center [159, 289] width 8 height 8
checkbox input "true"
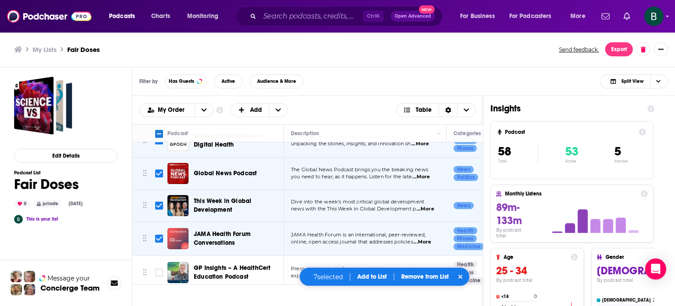
scroll to position [1827, 0]
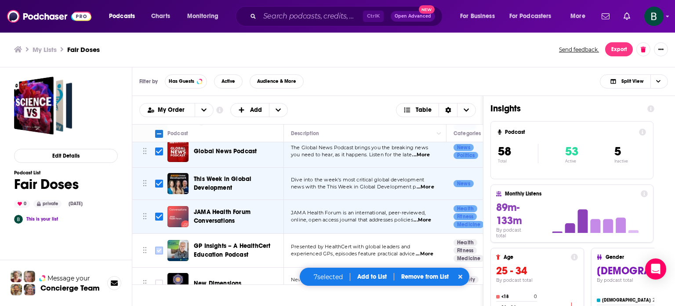
click at [162, 246] on input "Toggle select row" at bounding box center [159, 250] width 8 height 8
checkbox input "true"
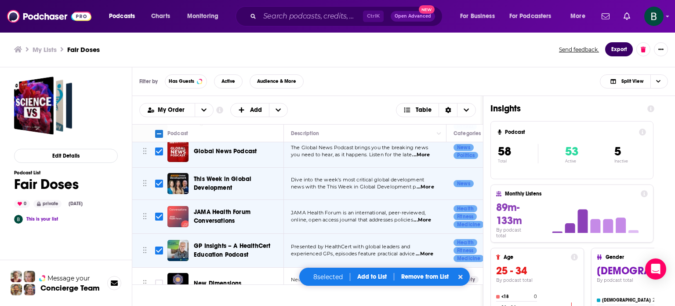
click at [618, 46] on button "Export" at bounding box center [619, 49] width 28 height 14
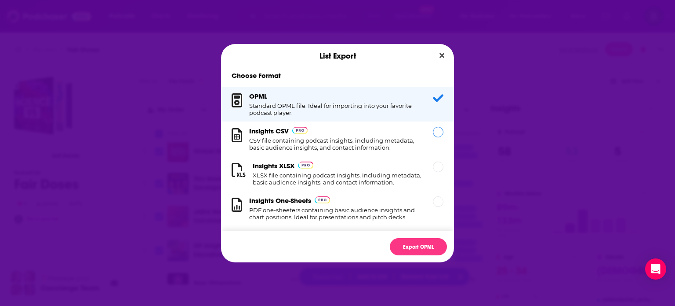
click at [317, 141] on h1 "CSV file containing podcast insights, including metadata, basic audience insigh…" at bounding box center [335, 144] width 173 height 14
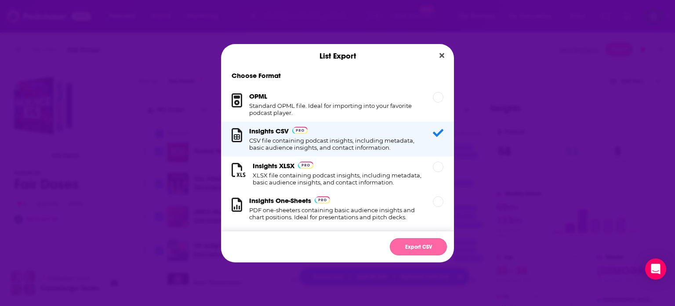
click at [412, 244] on button "Export CSV" at bounding box center [418, 246] width 57 height 17
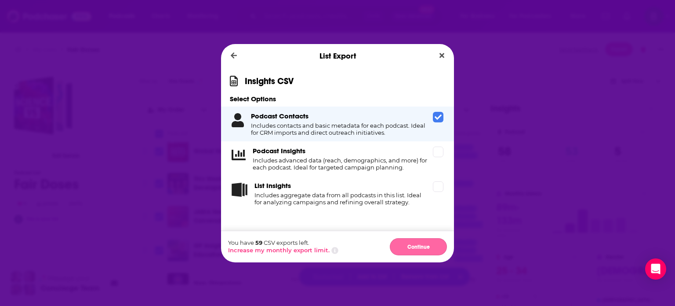
click at [407, 241] on button "Continue" at bounding box center [418, 246] width 57 height 17
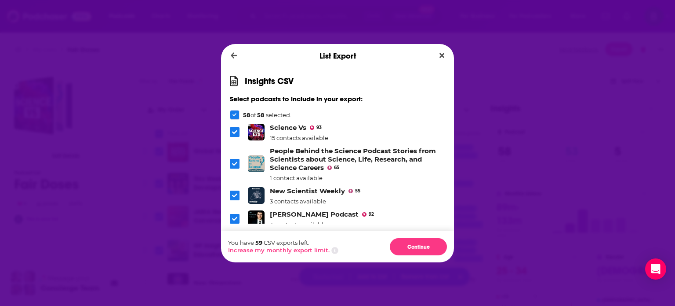
click at [233, 114] on icon "Dialog" at bounding box center [235, 115] width 4 height 4
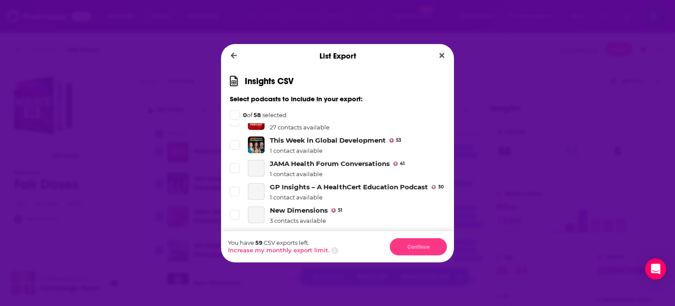
scroll to position [1277, 0]
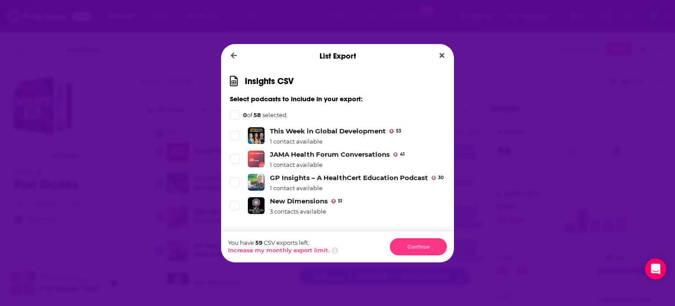
drag, startPoint x: 237, startPoint y: 175, endPoint x: 241, endPoint y: 156, distance: 19.8
click at [237, 178] on span "Dialog" at bounding box center [234, 182] width 9 height 9
click at [233, 154] on label "Dialog" at bounding box center [235, 159] width 10 height 10
click at [234, 133] on icon "Dialog" at bounding box center [234, 135] width 5 height 5
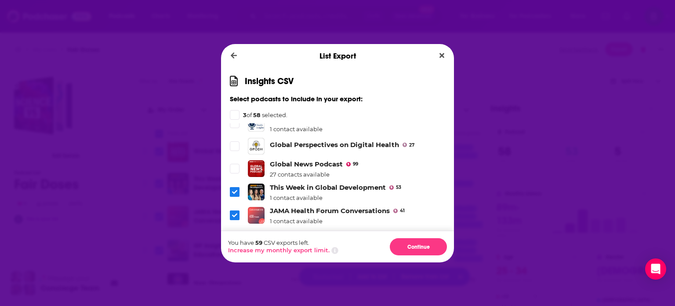
scroll to position [1204, 0]
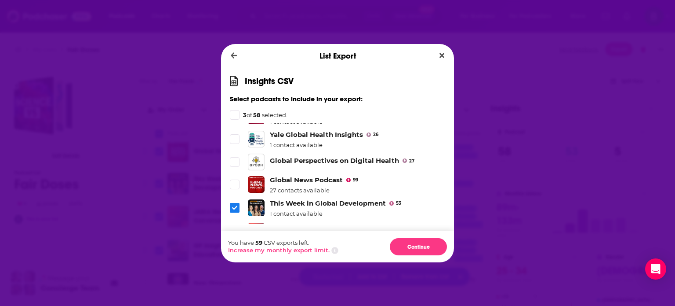
drag, startPoint x: 237, startPoint y: 177, endPoint x: 235, endPoint y: 164, distance: 13.4
click at [232, 182] on icon "Dialog" at bounding box center [234, 184] width 5 height 5
click at [237, 158] on span "Dialog" at bounding box center [235, 162] width 8 height 8
click at [233, 136] on icon "Dialog" at bounding box center [234, 138] width 5 height 5
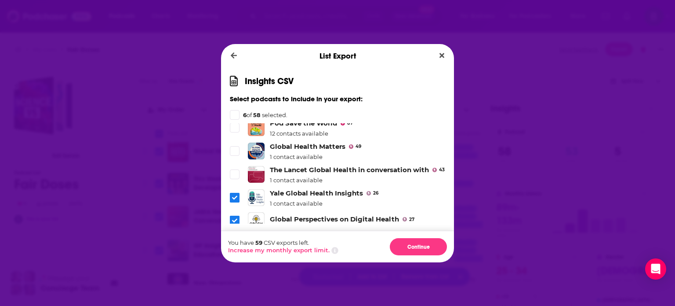
scroll to position [1130, 0]
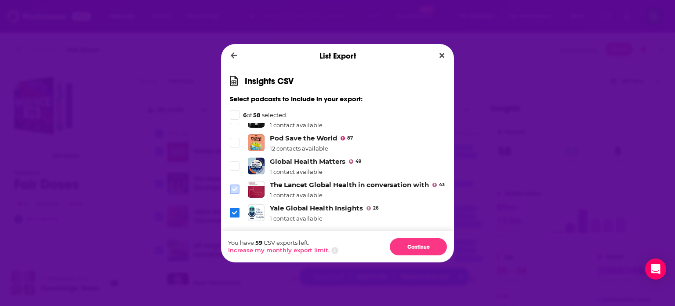
click at [237, 187] on icon "Dialog" at bounding box center [234, 189] width 5 height 4
click at [236, 163] on icon "Dialog" at bounding box center [234, 165] width 5 height 5
click at [408, 248] on button "Continue" at bounding box center [418, 246] width 57 height 17
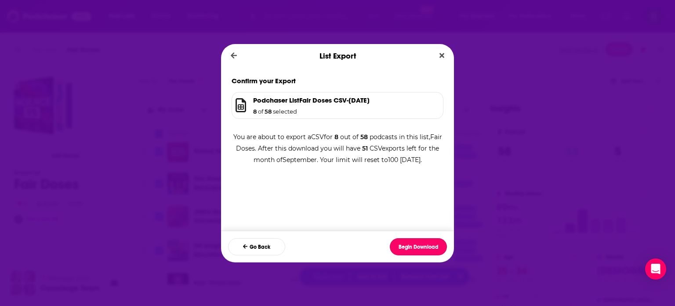
click at [408, 248] on button "Begin Download" at bounding box center [418, 246] width 57 height 17
